Goal: Task Accomplishment & Management: Manage account settings

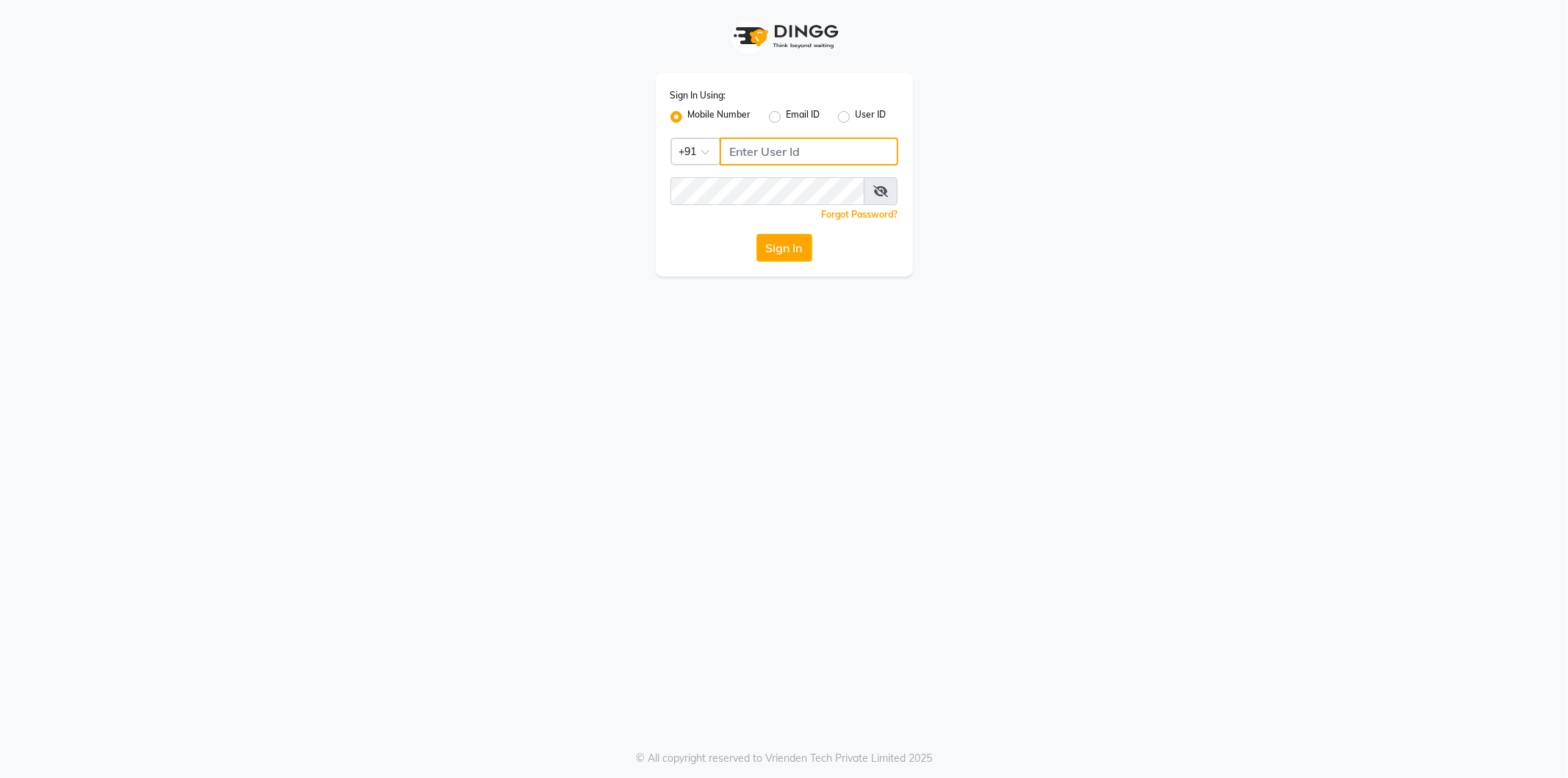
click at [756, 141] on input "Username" at bounding box center [809, 151] width 179 height 28
type input "8448268500"
click at [797, 246] on button "Sign In" at bounding box center [784, 247] width 56 height 28
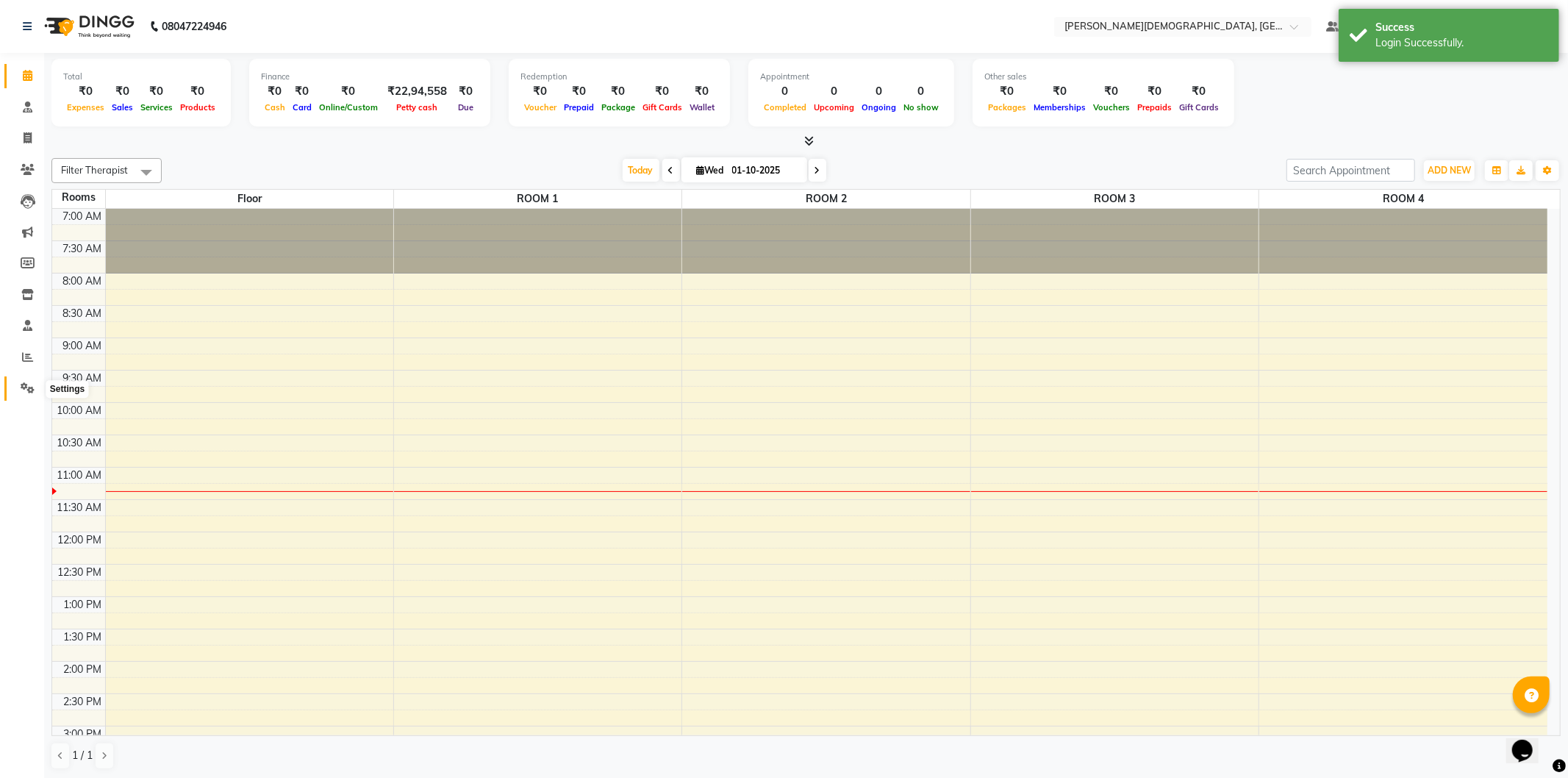
click at [18, 390] on span at bounding box center [28, 388] width 25 height 17
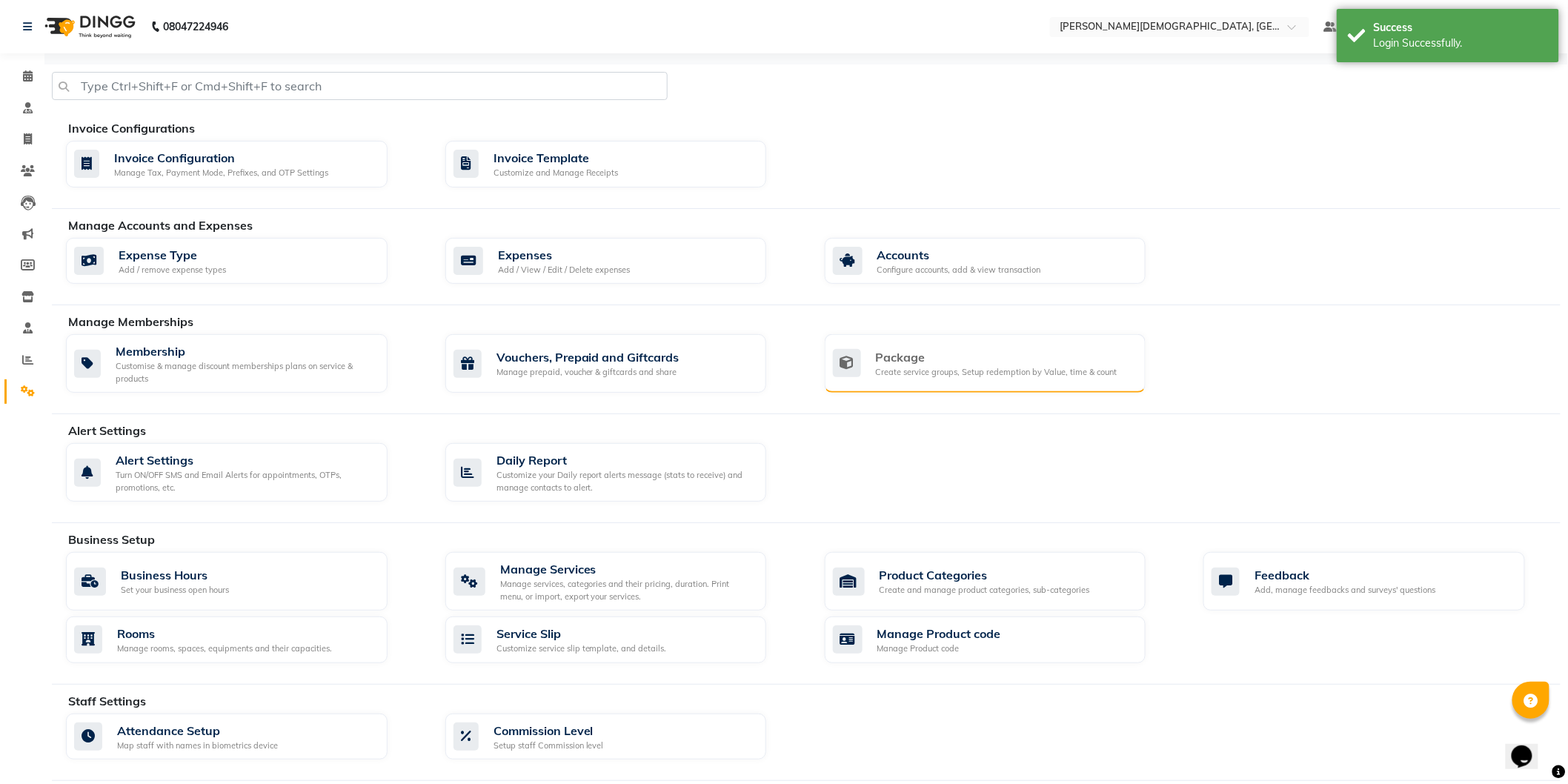
click at [876, 354] on div "Package" at bounding box center [996, 357] width 241 height 18
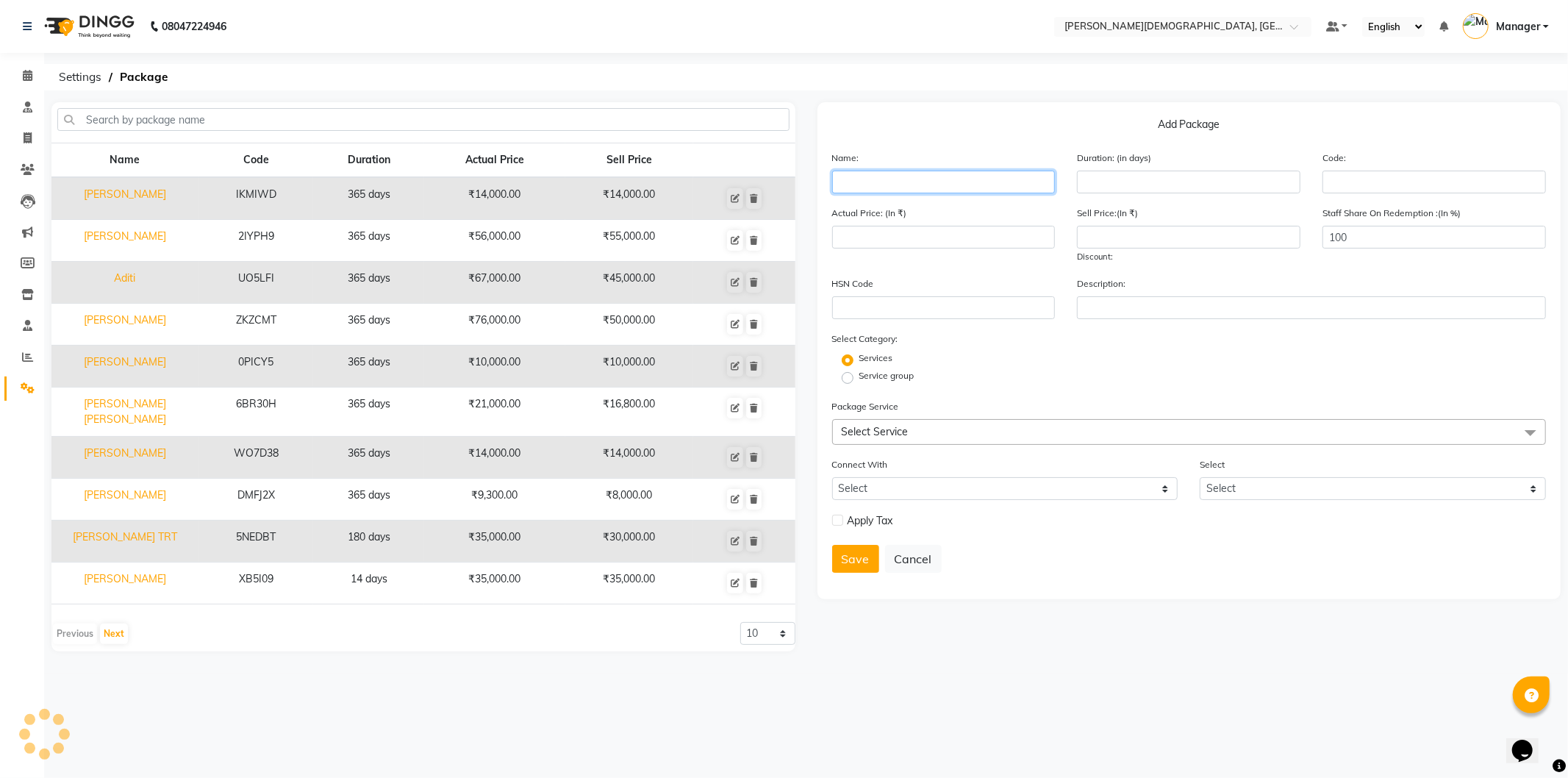
click at [871, 187] on input "text" at bounding box center [943, 182] width 224 height 22
type input "[PERSON_NAME]"
click at [894, 432] on span "Select Service" at bounding box center [875, 432] width 67 height 13
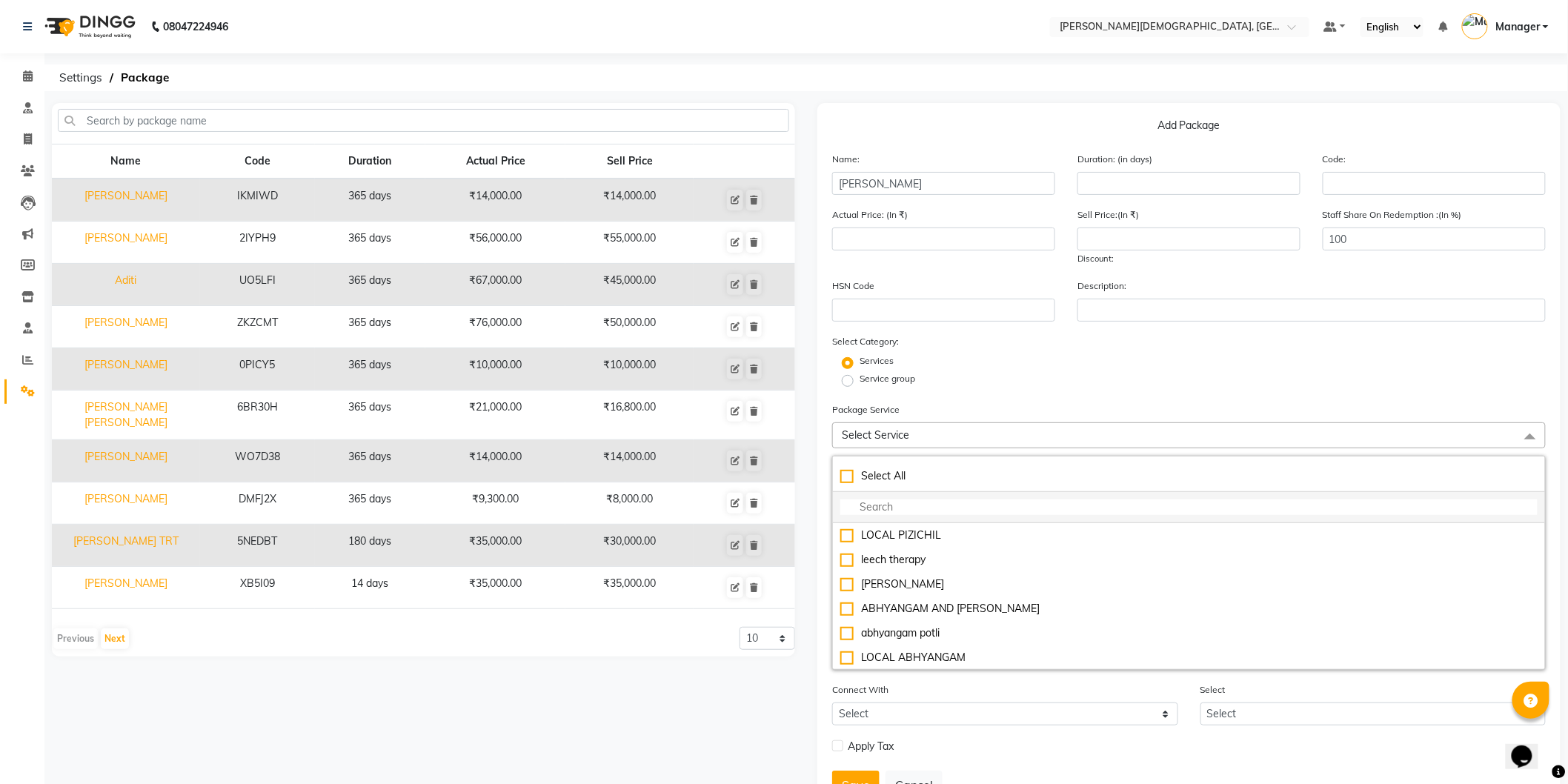
click at [902, 501] on input "multiselect-search" at bounding box center [1189, 507] width 698 height 16
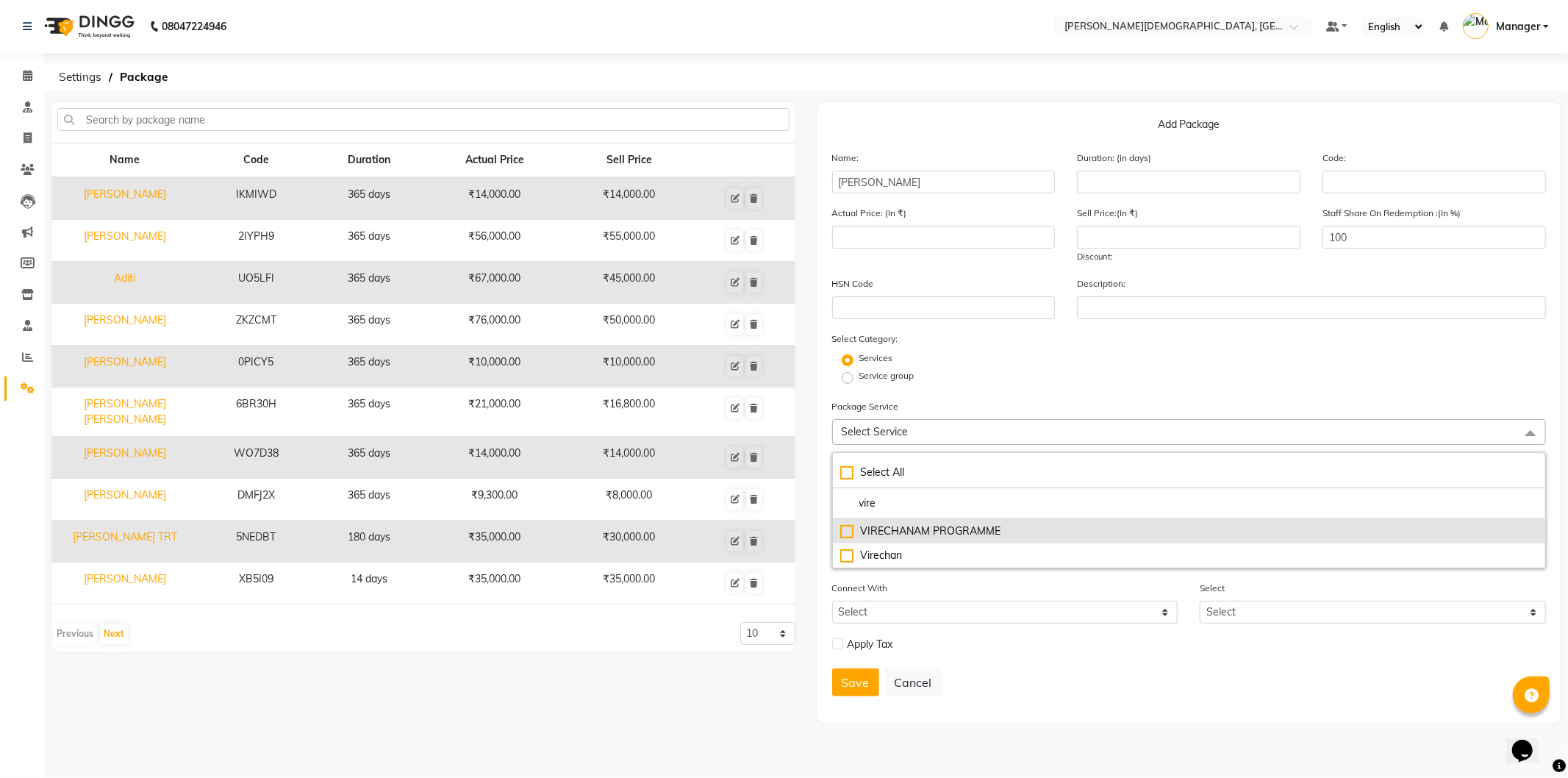
type input "vire"
click at [851, 532] on div "VIRECHANAM PROGRAMME" at bounding box center [1189, 531] width 698 height 16
type input "15000"
checkbox input "true"
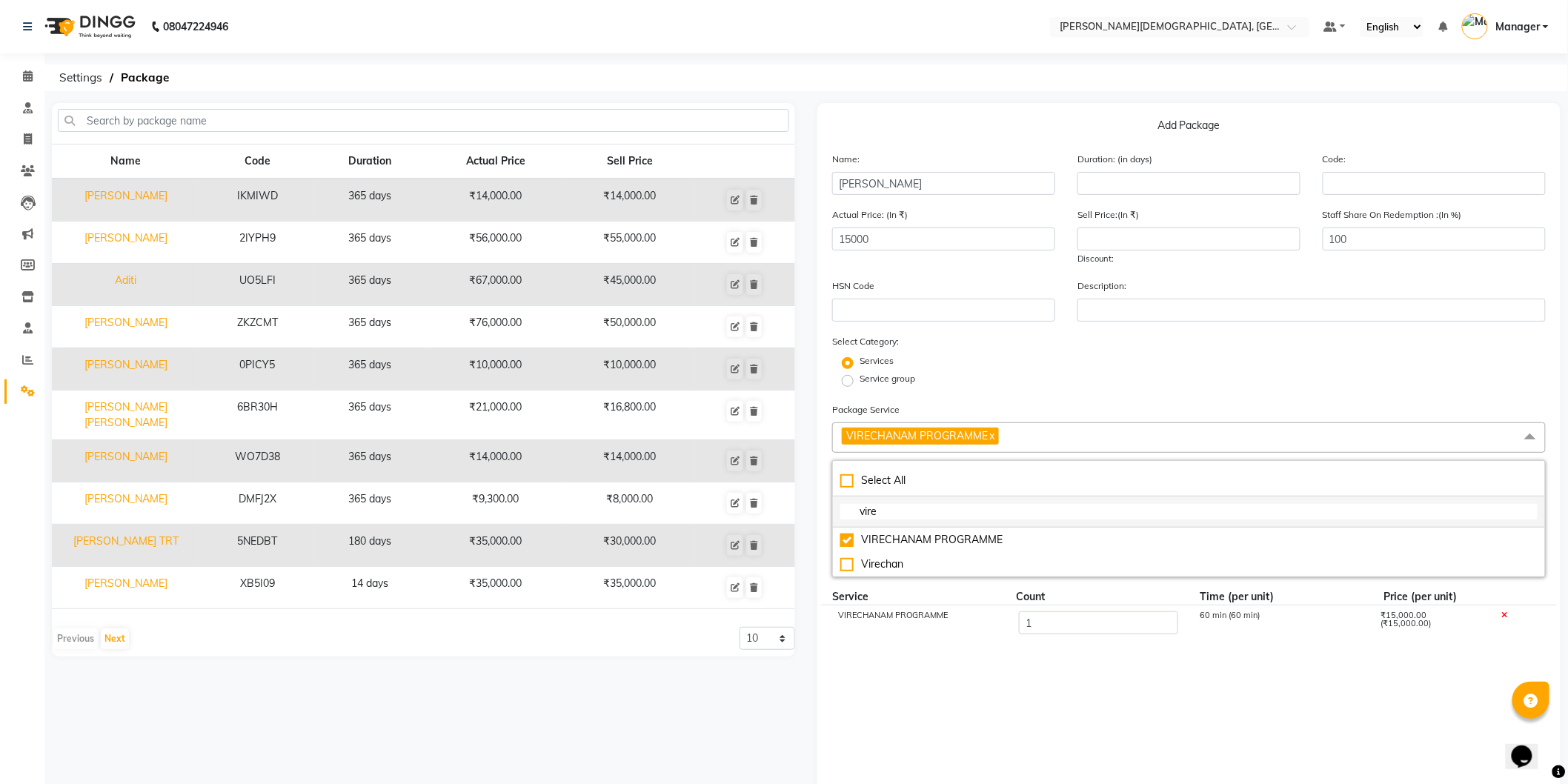
click at [902, 510] on input "vire" at bounding box center [1189, 511] width 698 height 16
type input "v"
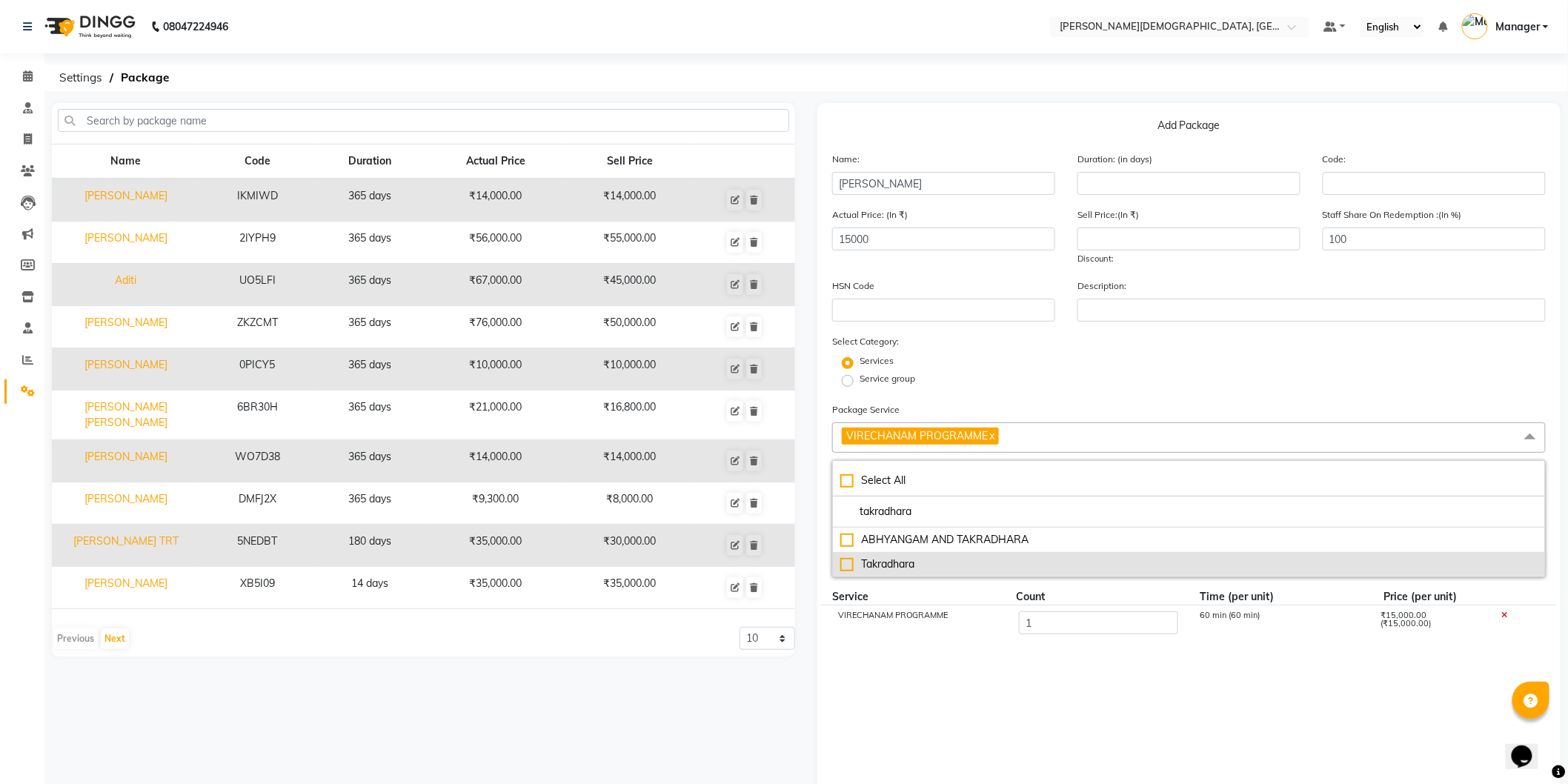
type input "takradhara"
click at [851, 563] on div "Takradhara" at bounding box center [1189, 564] width 698 height 16
type input "18500"
checkbox input "true"
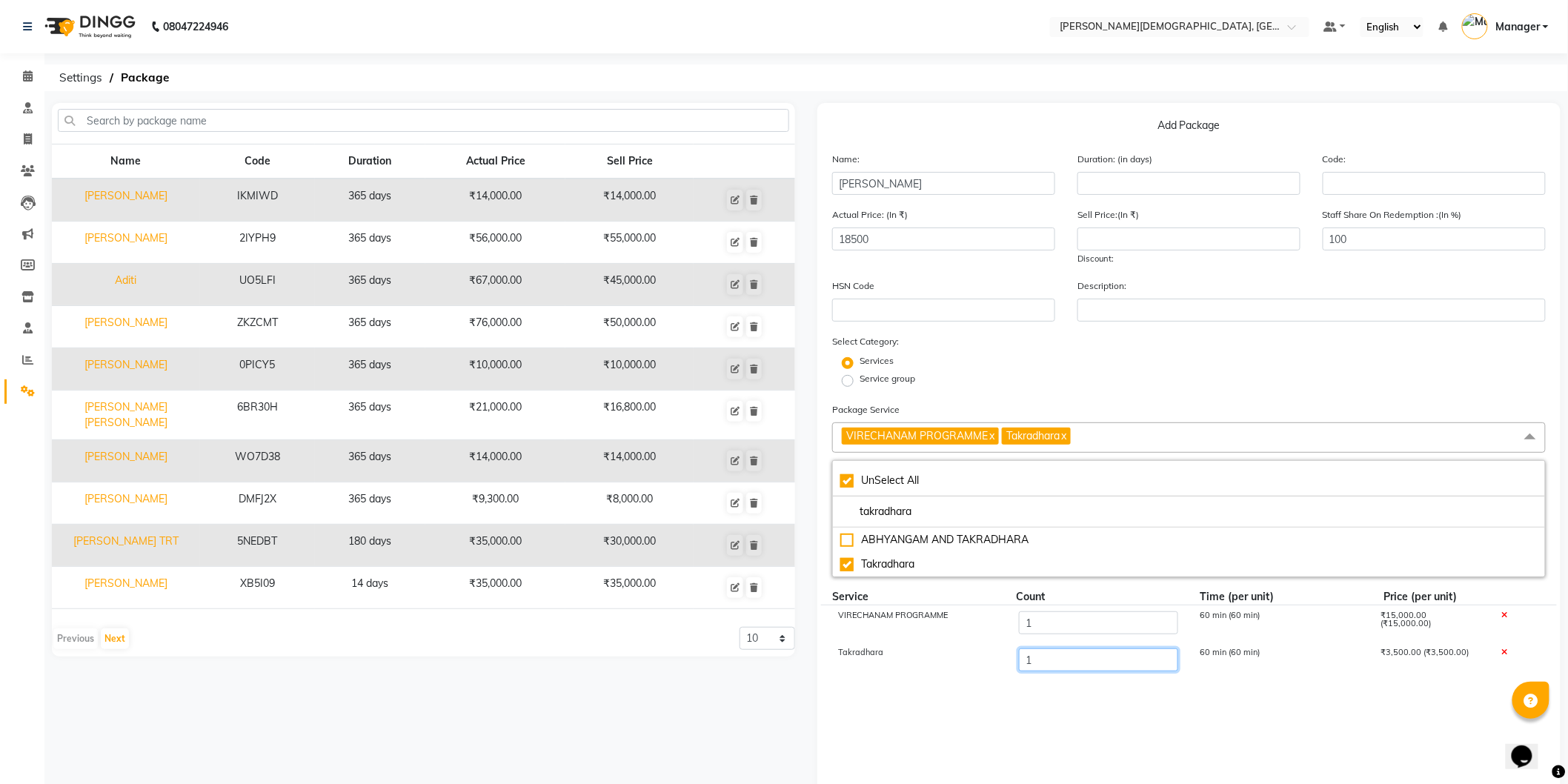
click at [1056, 663] on input "1" at bounding box center [1098, 660] width 158 height 23
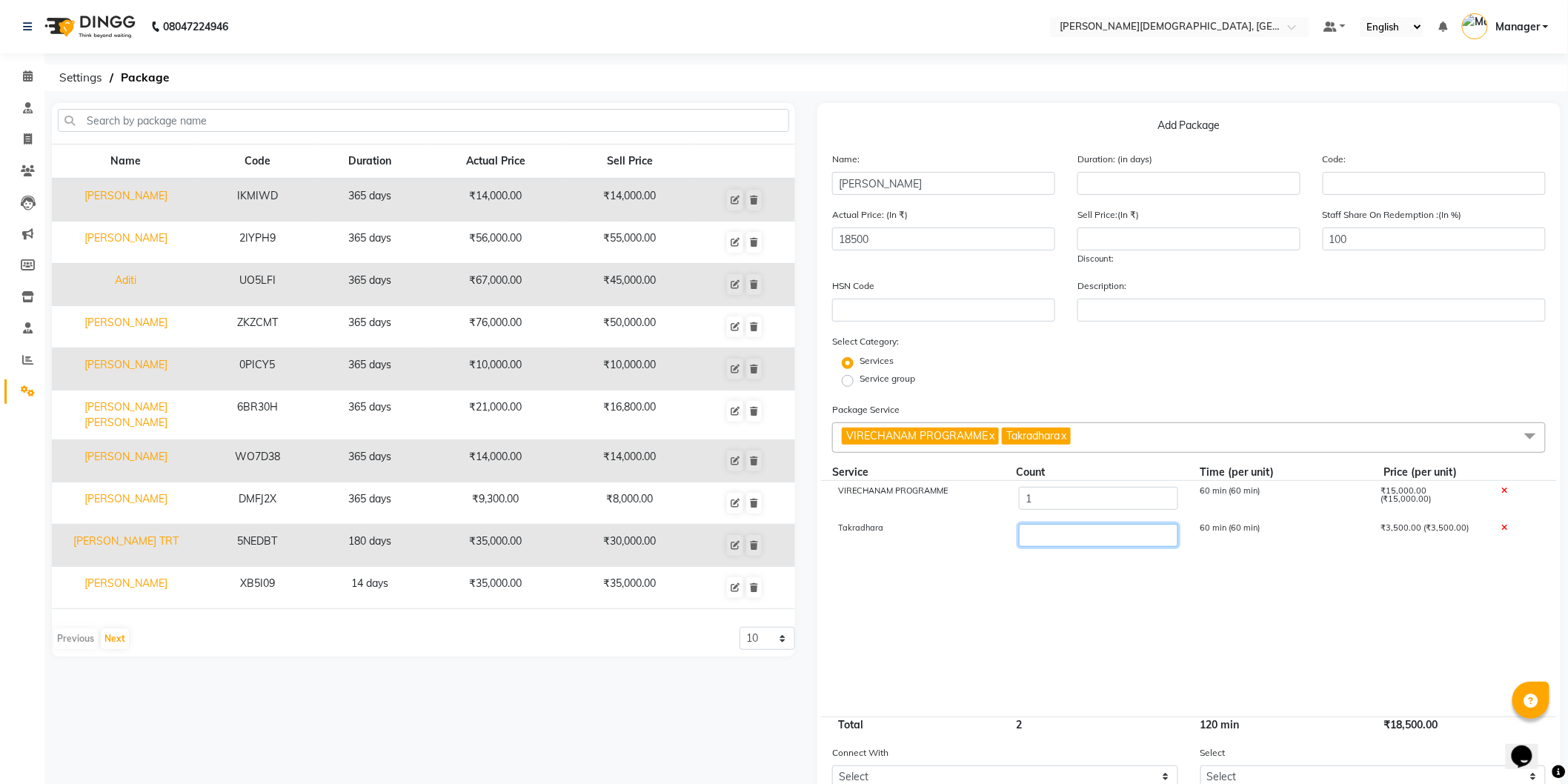
type input "7"
type input "39500"
click at [999, 598] on cdk-virtual-scroll-viewport "VIRECHANAM PROGRAMME 1 60 min (60 min) ₹15,000.00 (₹15,000.00) Takradhara 7 420…" at bounding box center [1189, 598] width 713 height 234
click at [1103, 430] on span "VIRECHANAM PROGRAMME x Takradhara x" at bounding box center [1189, 437] width 713 height 30
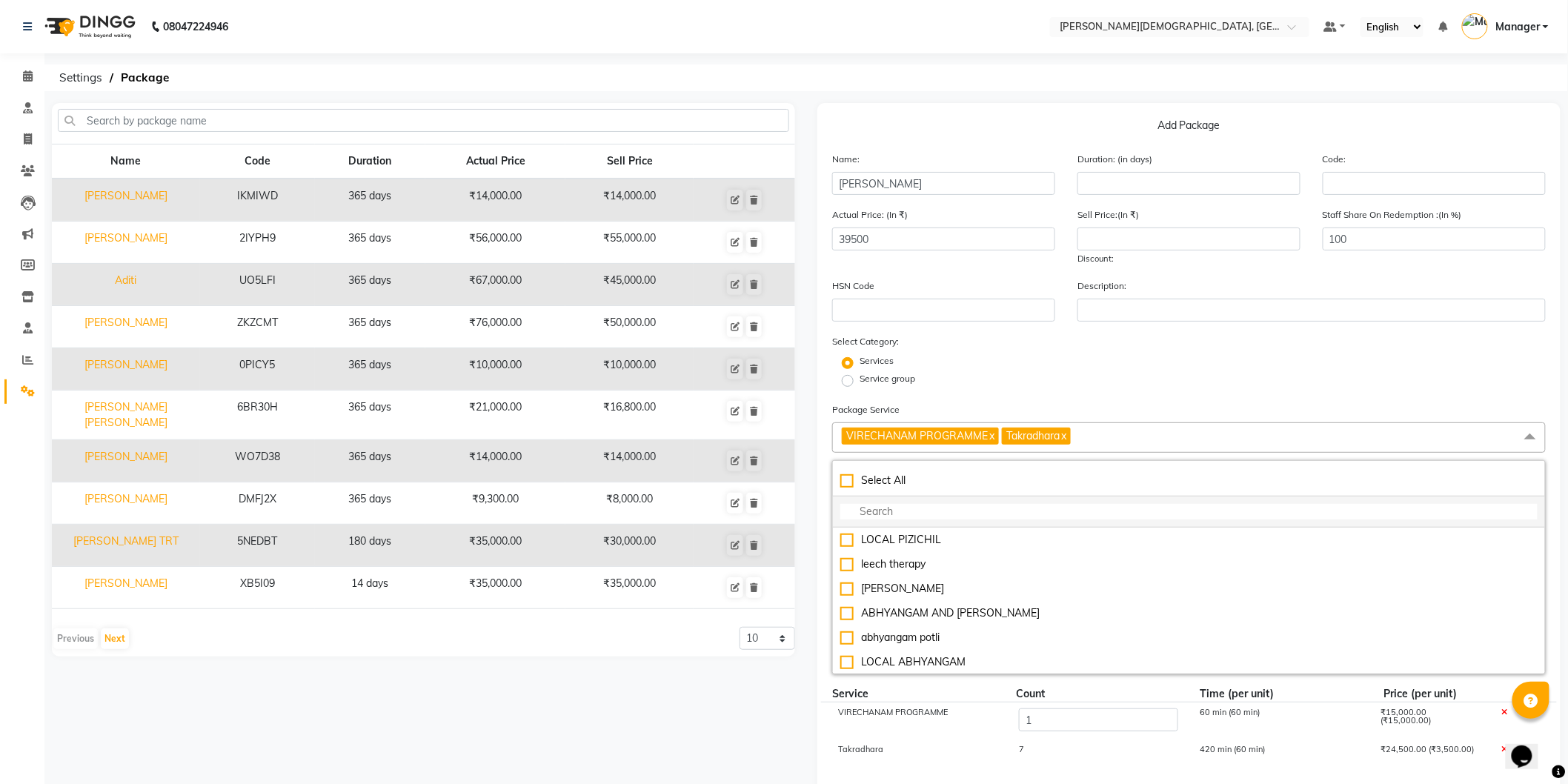
click at [893, 513] on input "multiselect-search" at bounding box center [1189, 511] width 698 height 16
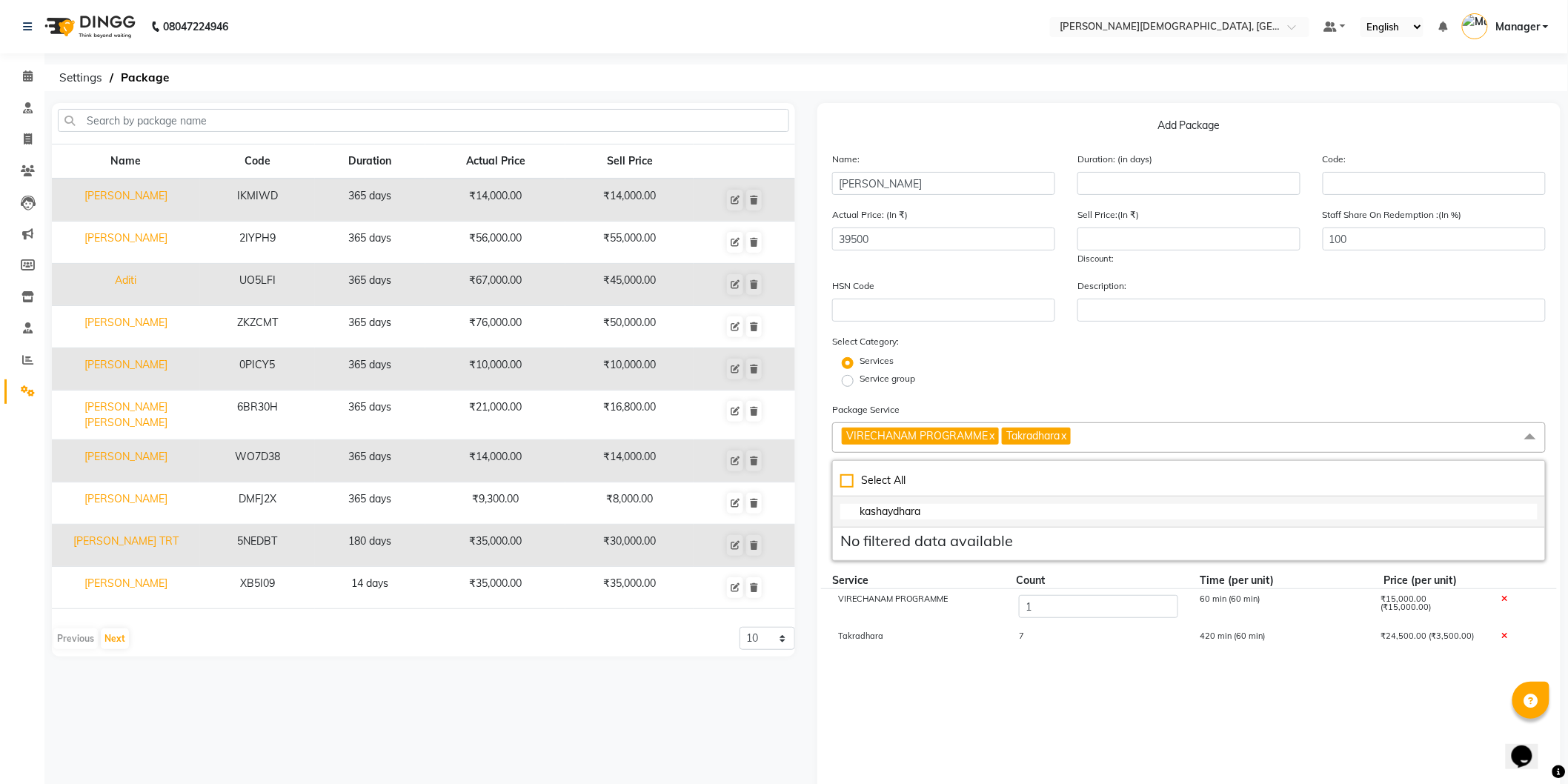
click at [947, 512] on input "kashaydhara" at bounding box center [1189, 511] width 698 height 16
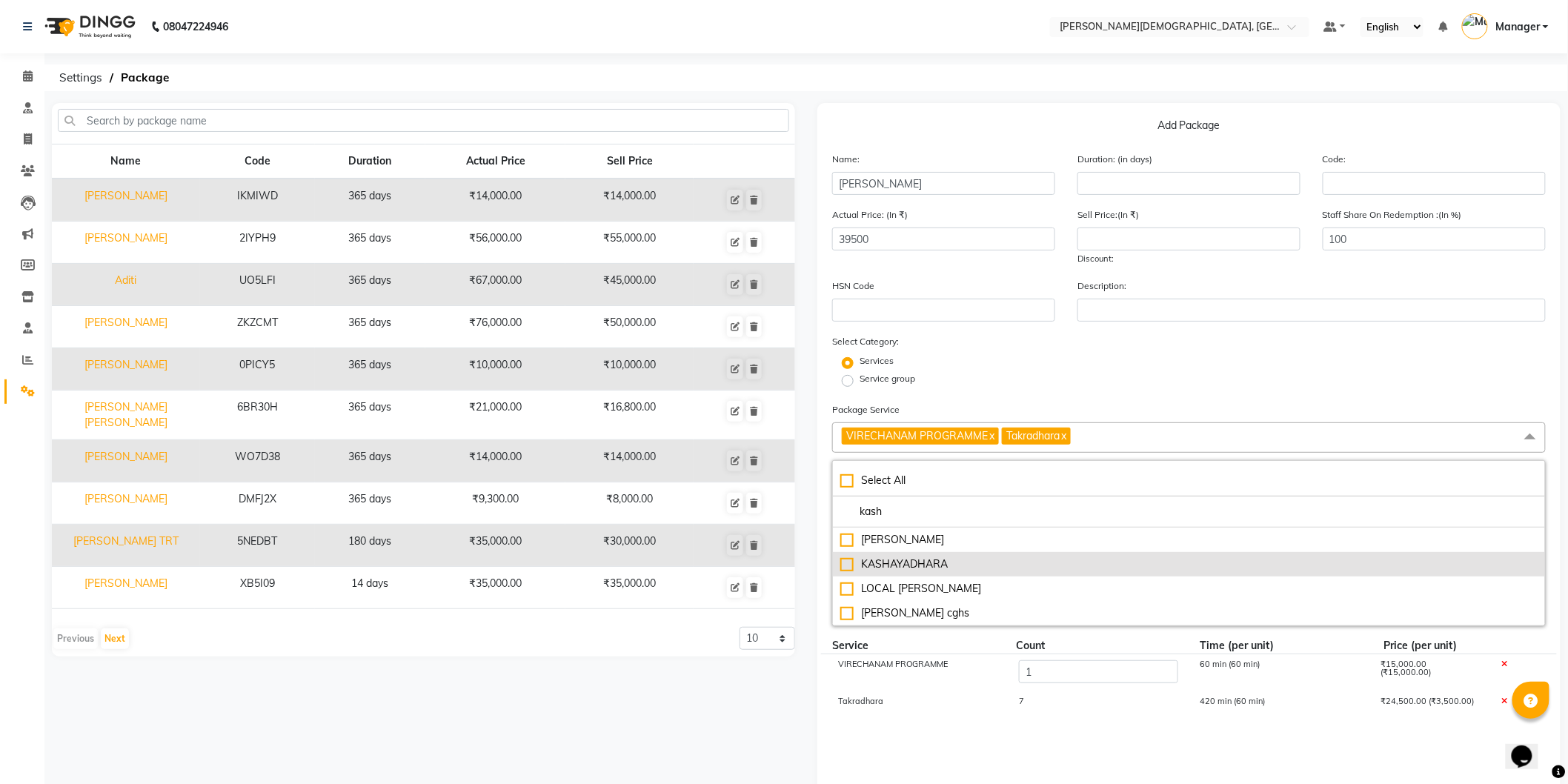
type input "kash"
click at [910, 563] on div "KASHAYADHARA" at bounding box center [1189, 564] width 698 height 16
type input "42500"
checkbox input "true"
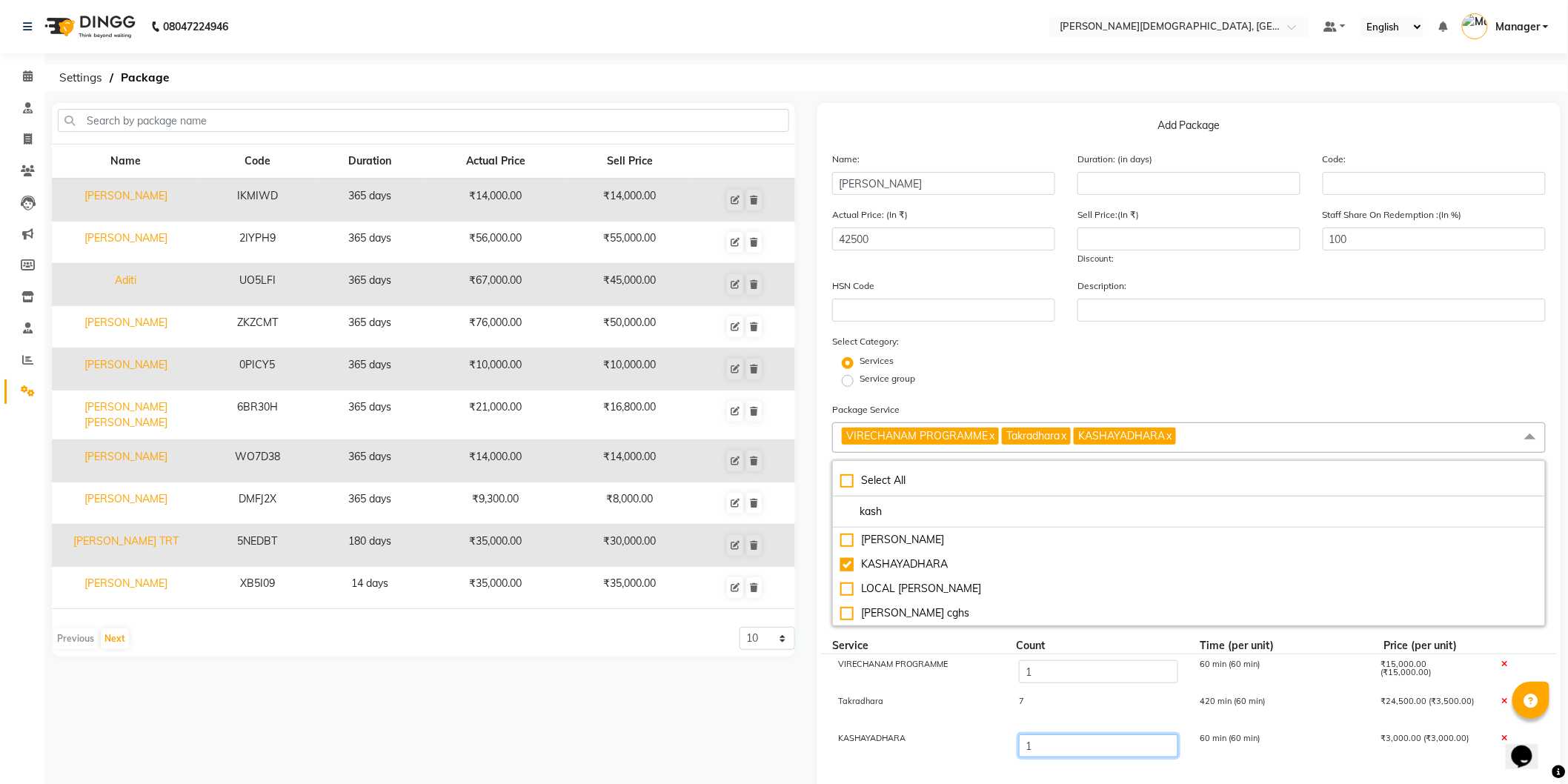
click at [1043, 739] on input "1" at bounding box center [1098, 746] width 158 height 23
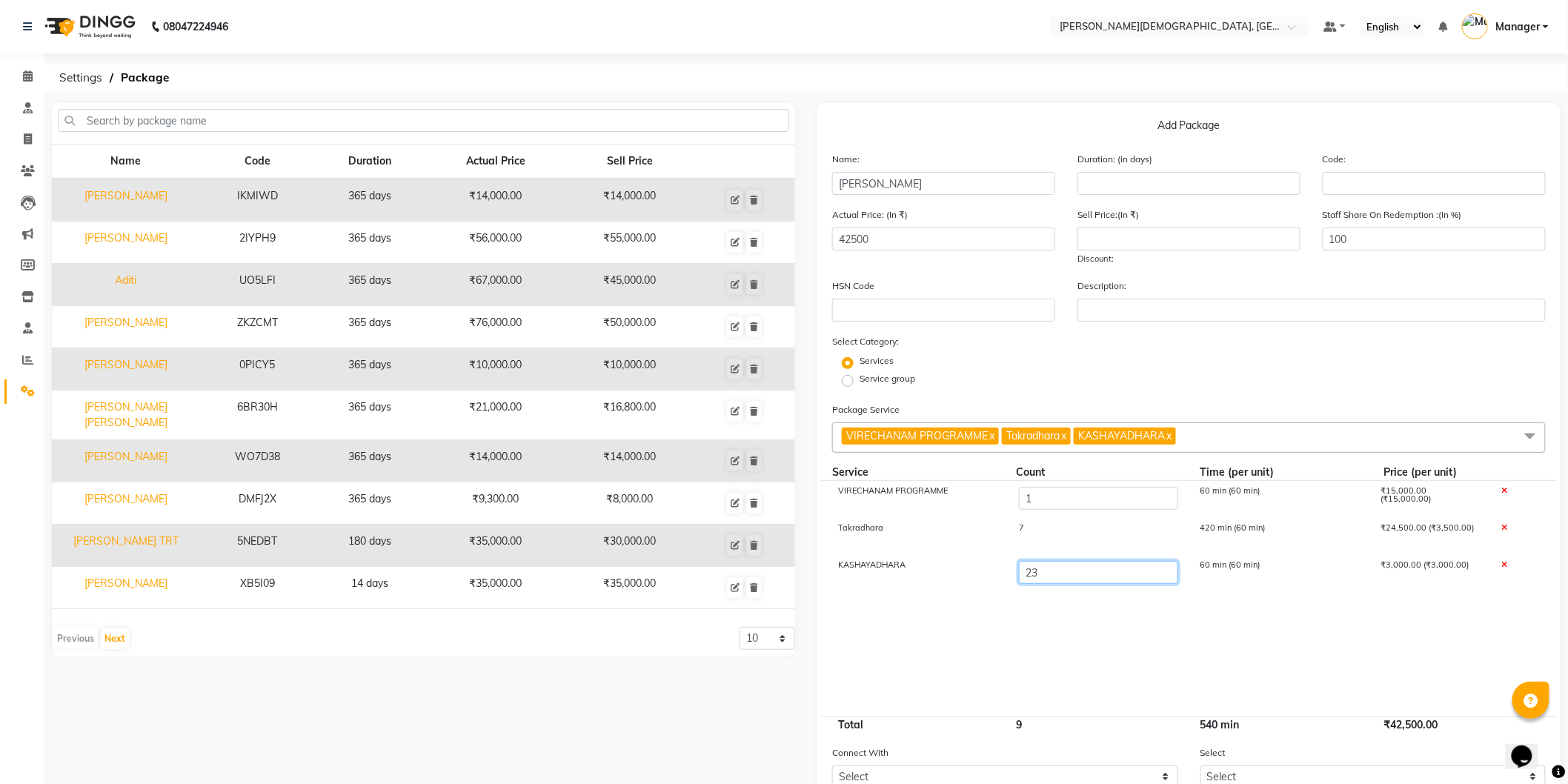
type input "2"
type input "3"
type input "48500"
click at [1006, 648] on cdk-virtual-scroll-viewport "VIRECHANAM PROGRAMME 1 60 min (60 min) ₹15,000.00 (₹15,000.00) Takradhara 7 420…" at bounding box center [1189, 598] width 713 height 234
click at [1028, 563] on div "3" at bounding box center [1098, 573] width 181 height 25
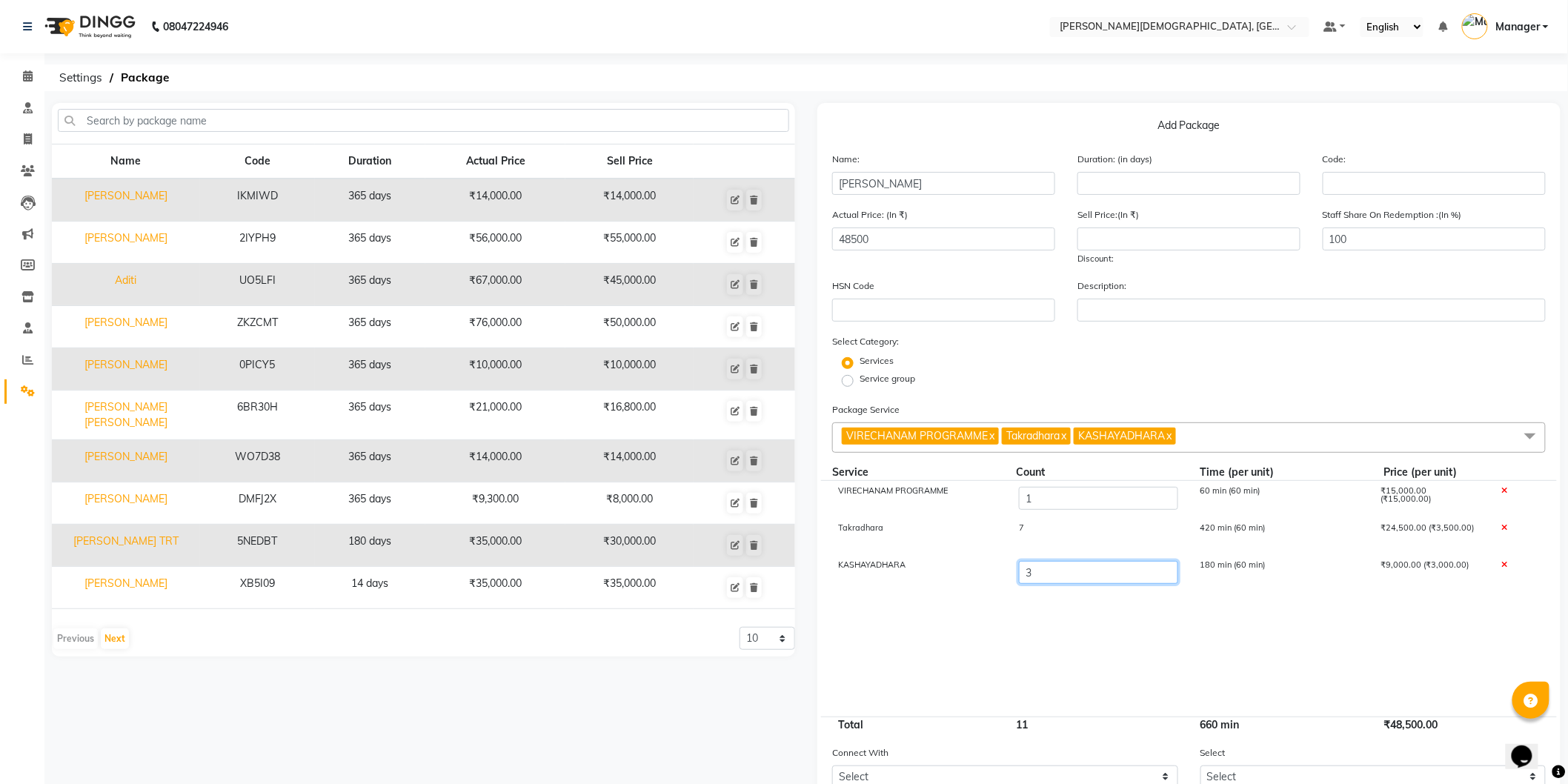
click at [1041, 571] on input "3" at bounding box center [1098, 572] width 158 height 23
click at [1502, 564] on icon at bounding box center [1505, 565] width 6 height 8
type input "39500"
click at [1063, 600] on cdk-virtual-scroll-viewport "VIRECHANAM PROGRAMME 1 60 min (60 min) ₹15,000.00 (₹15,000.00) Takradhara 7 420…" at bounding box center [1189, 598] width 713 height 234
click at [1112, 227] on div "Sell Price:(In ₹) Discount:" at bounding box center [1189, 236] width 245 height 60
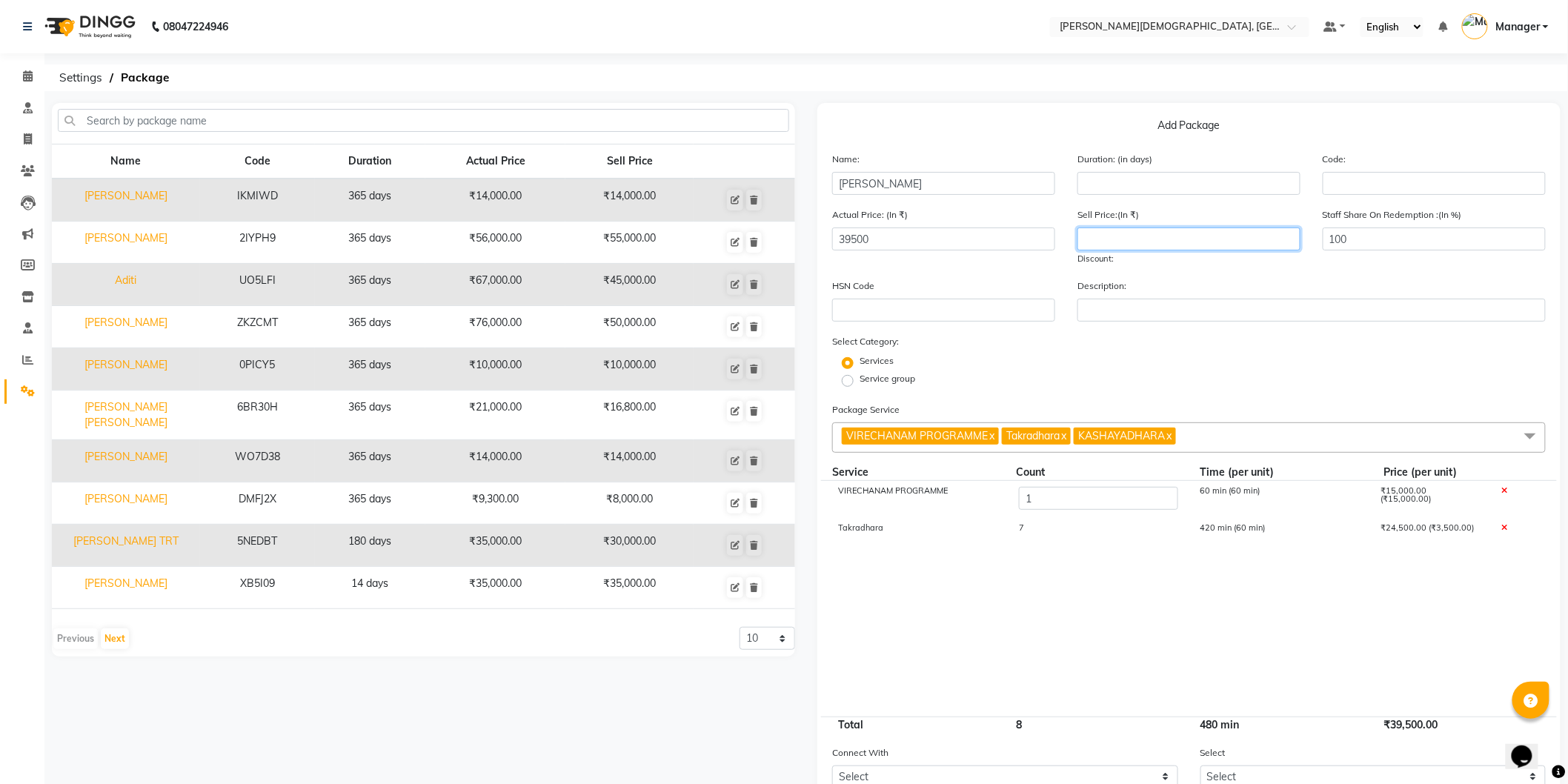
click at [1122, 246] on input "number" at bounding box center [1189, 239] width 223 height 23
type input "35000"
click at [1046, 338] on div "Select Category: Services Service group" at bounding box center [1189, 361] width 713 height 57
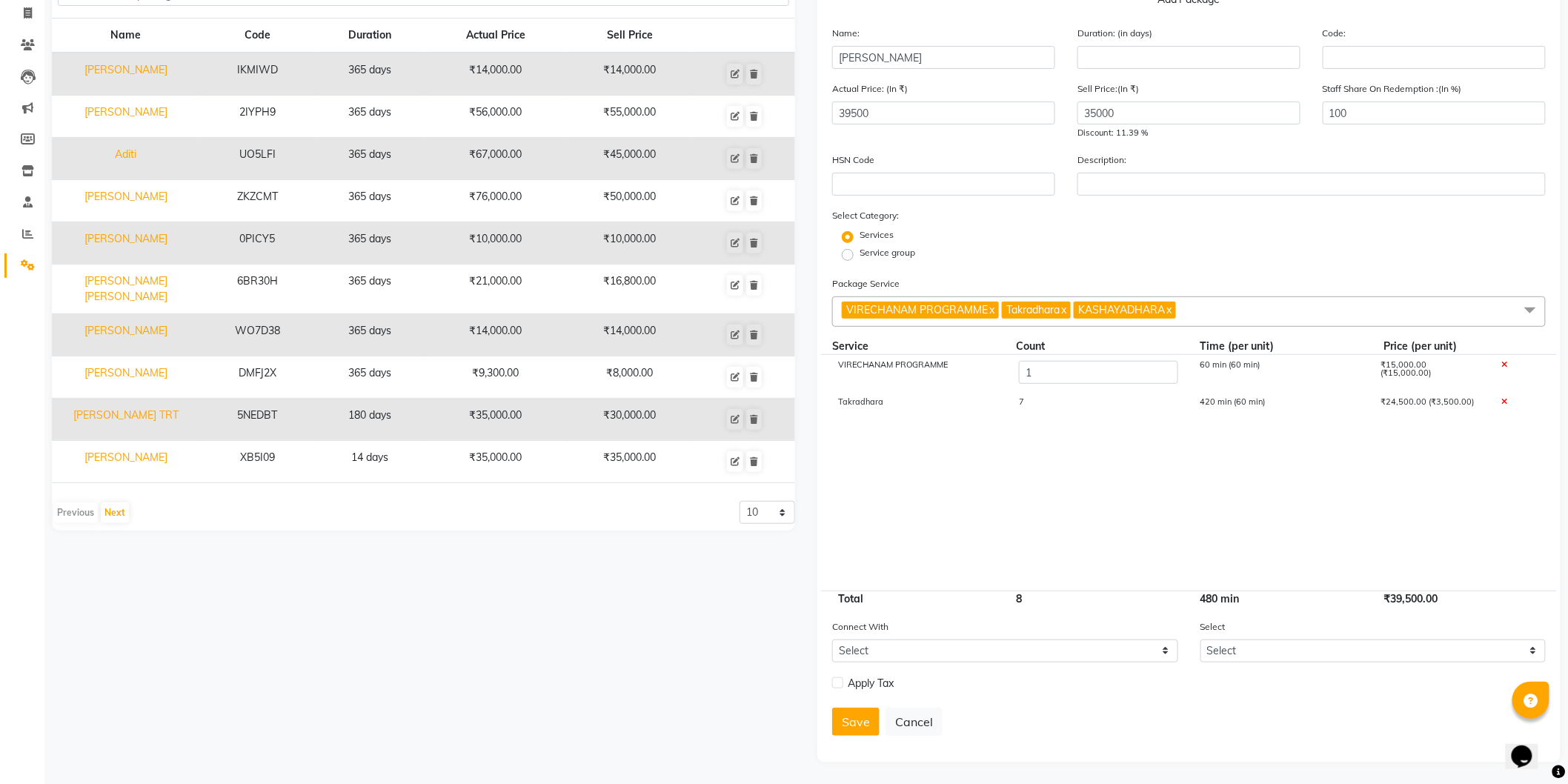
scroll to position [127, 0]
click at [866, 711] on button "Save" at bounding box center [855, 720] width 48 height 28
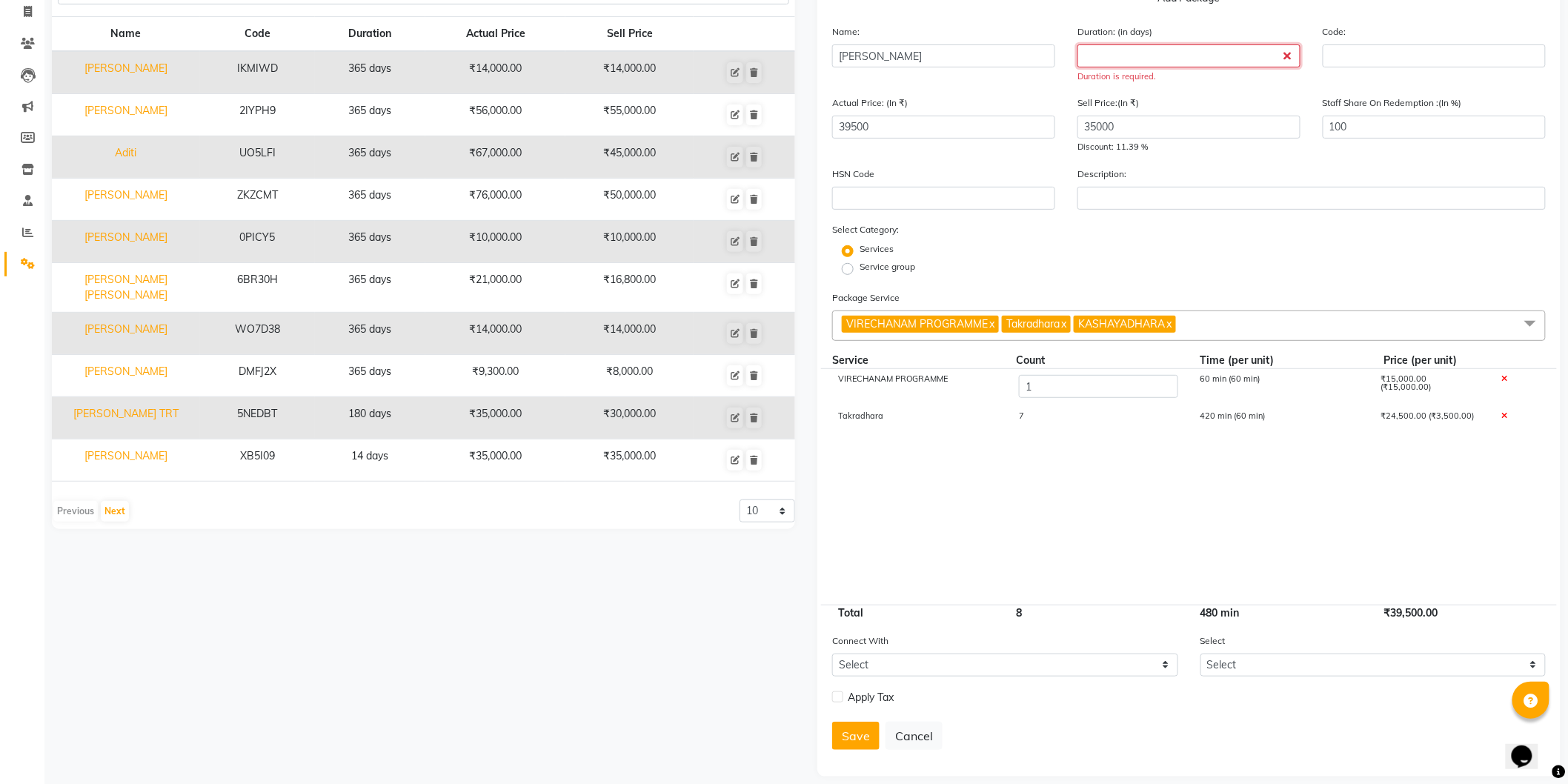
click at [1145, 60] on input "number" at bounding box center [1189, 56] width 223 height 23
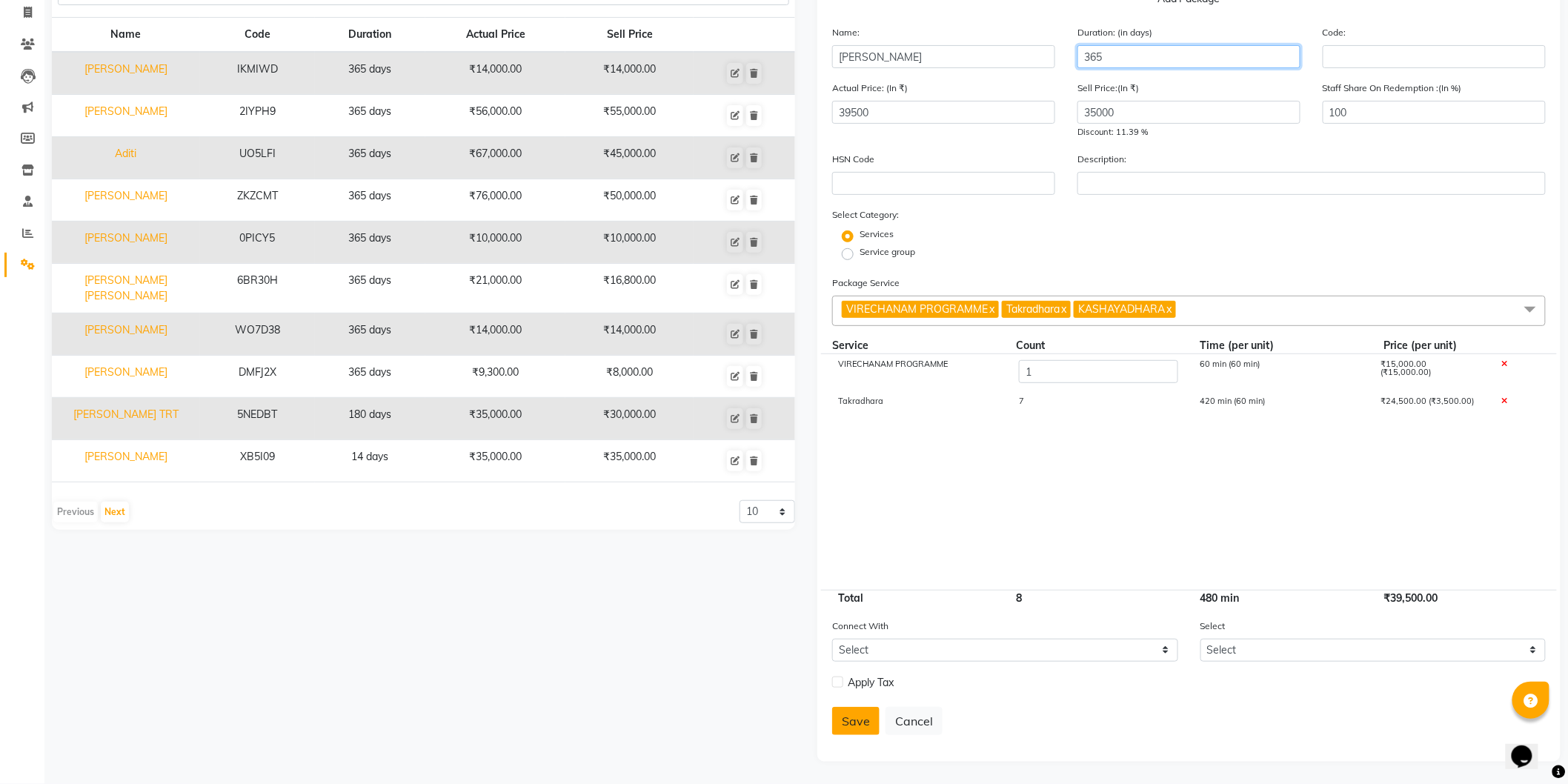
type input "365"
click at [863, 717] on button "Save" at bounding box center [855, 720] width 48 height 28
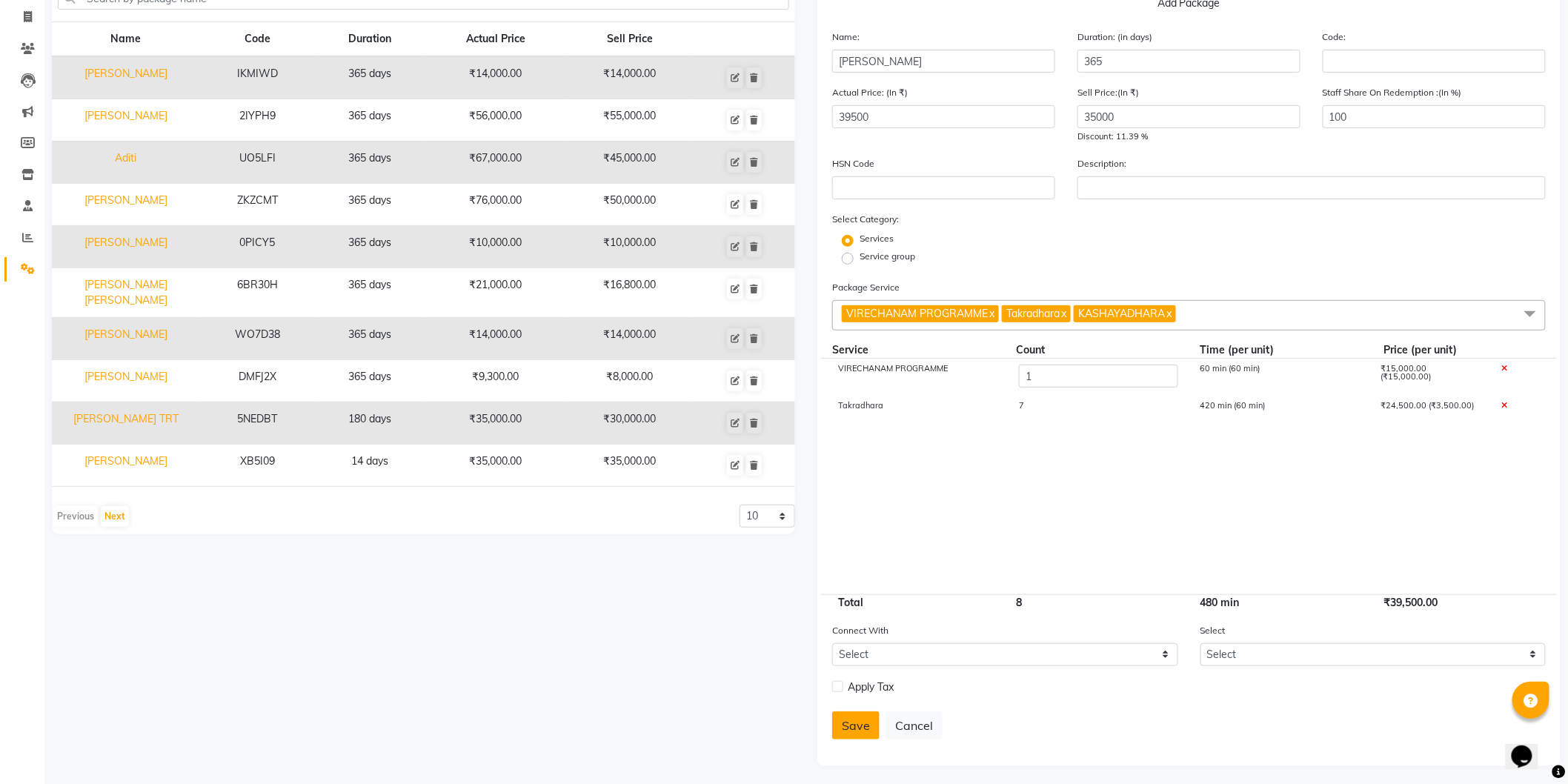
select select
checkbox input "false"
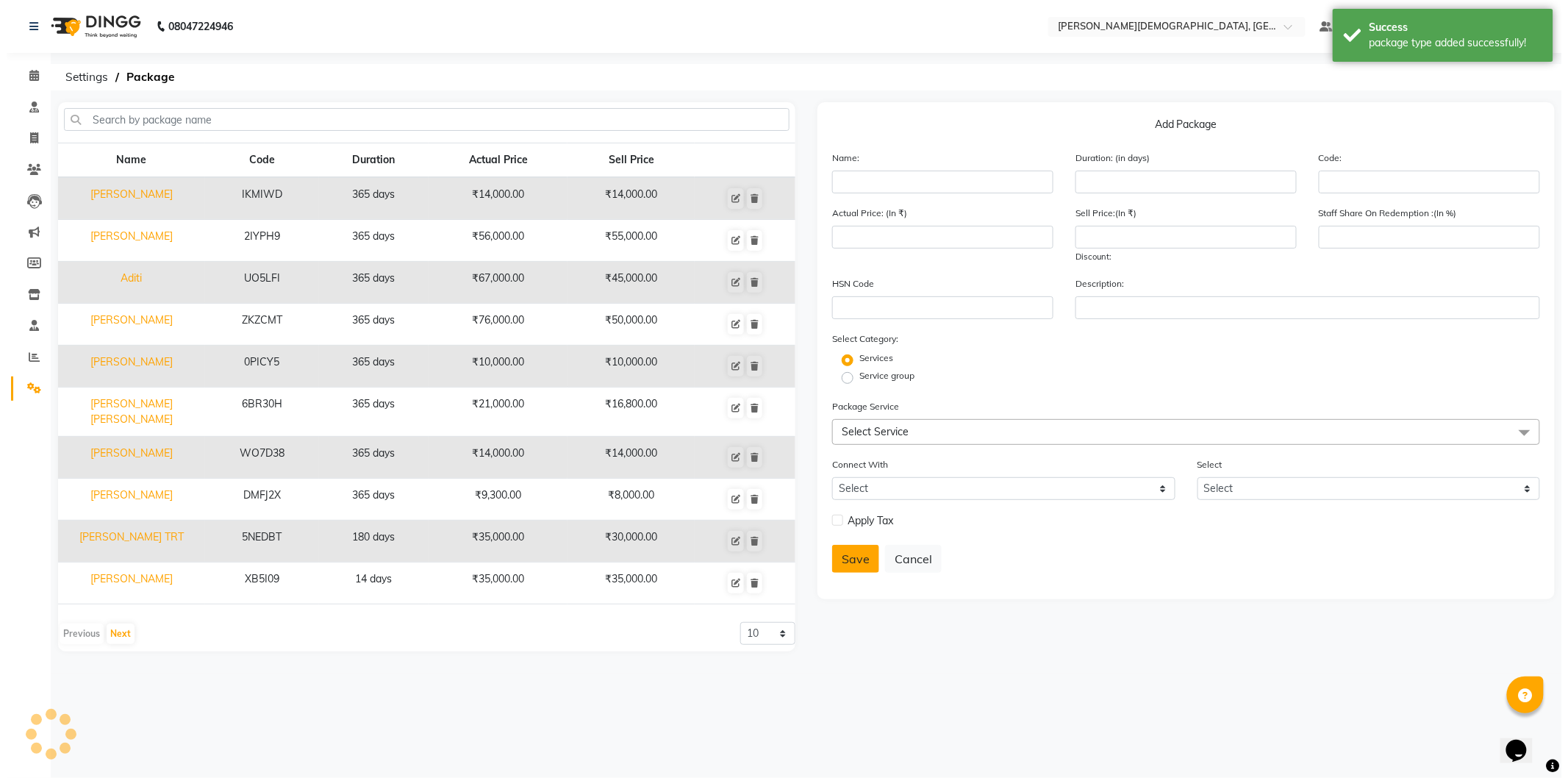
scroll to position [0, 0]
